Goal: Use online tool/utility: Utilize a website feature to perform a specific function

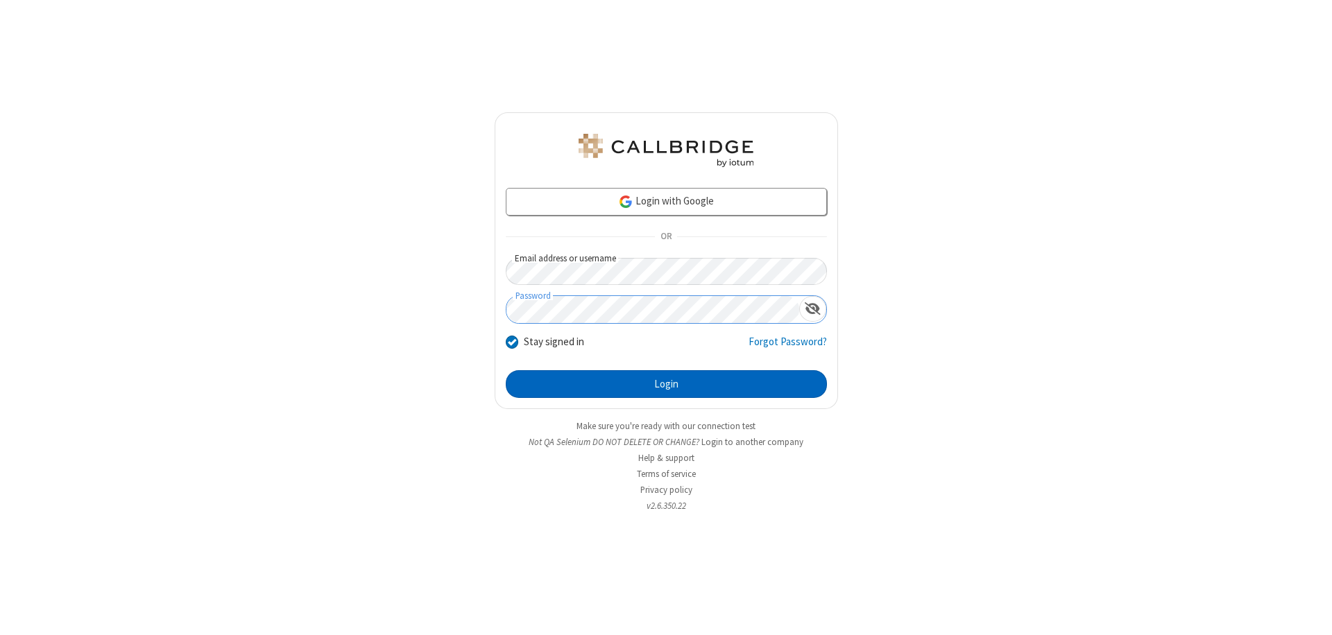
click at [666, 384] on button "Login" at bounding box center [666, 384] width 321 height 28
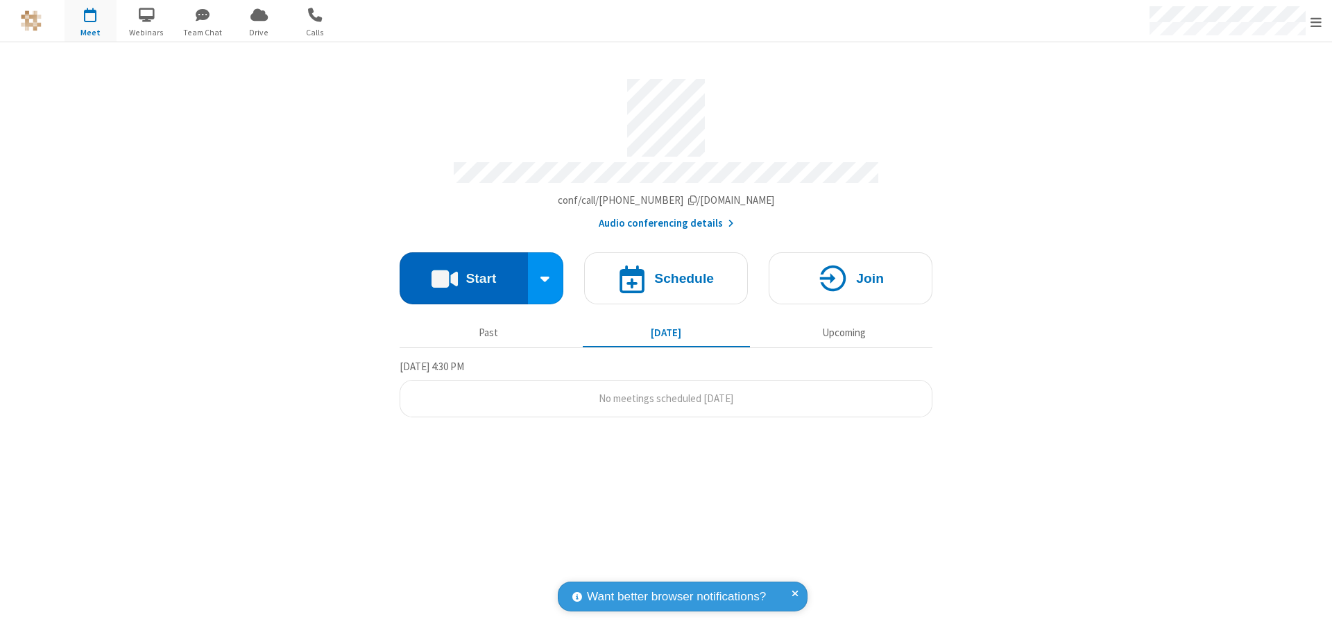
click at [463, 272] on button "Start" at bounding box center [464, 279] width 128 height 52
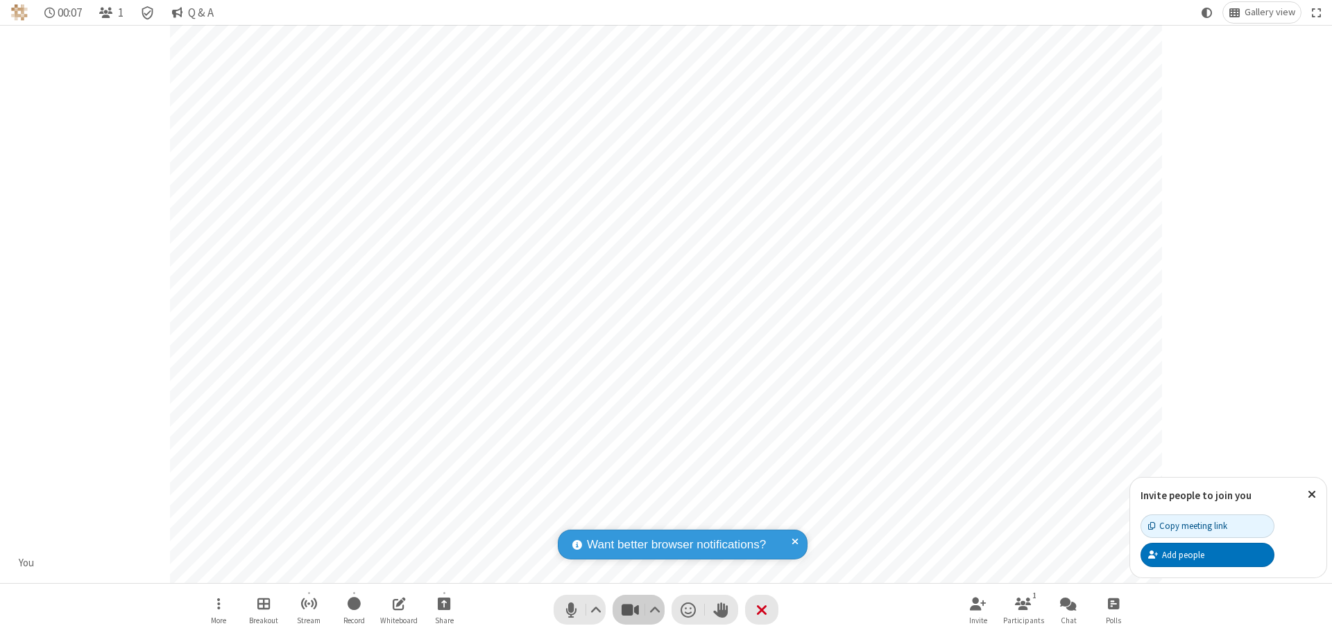
click at [630, 610] on span "Stop video (⌘+Shift+V)" at bounding box center [629, 610] width 21 height 20
click at [630, 610] on span "Start video (⌘+Shift+V)" at bounding box center [629, 610] width 21 height 20
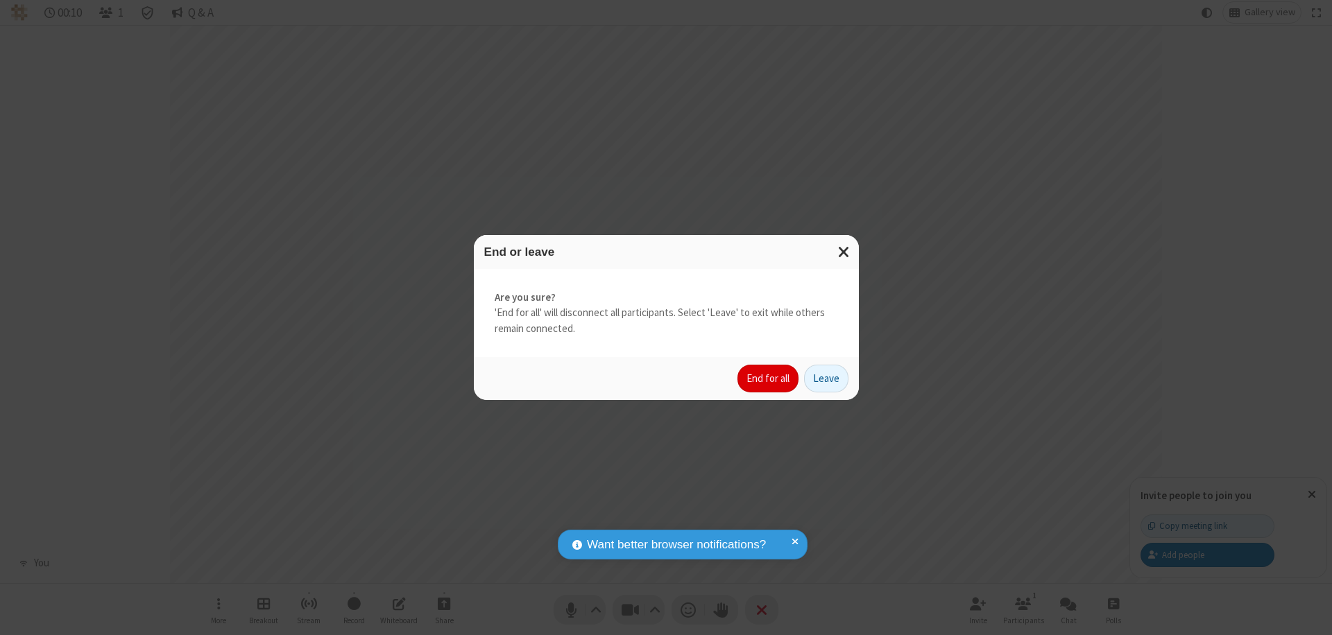
click at [769, 379] on button "End for all" at bounding box center [767, 379] width 61 height 28
